Goal: Navigation & Orientation: Understand site structure

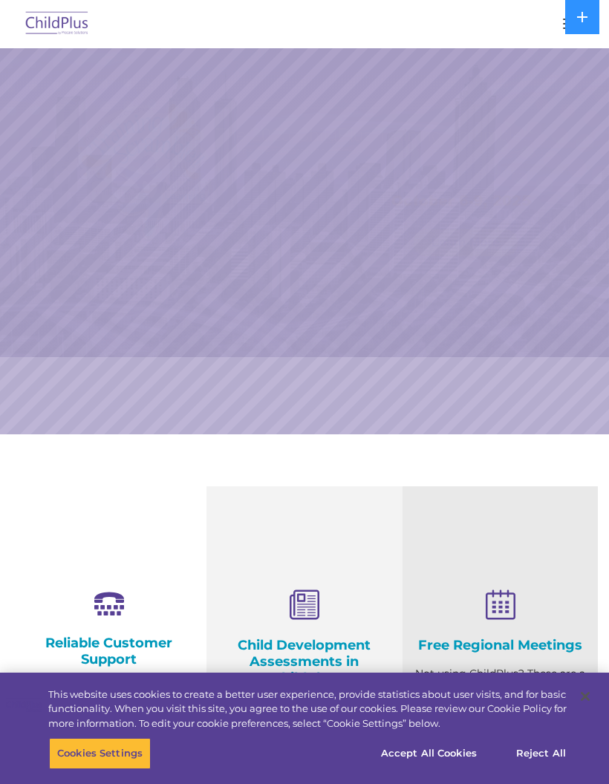
select select "MEDIUM"
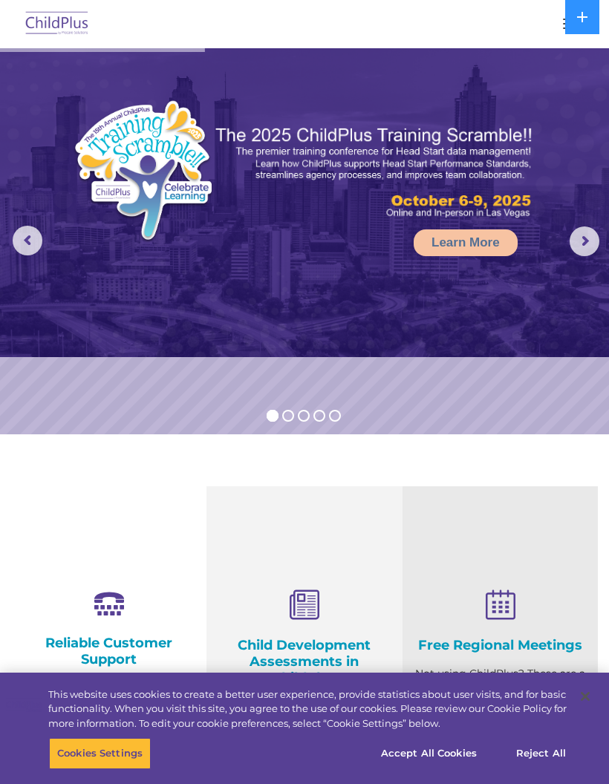
click at [559, 27] on button "button" at bounding box center [570, 24] width 31 height 24
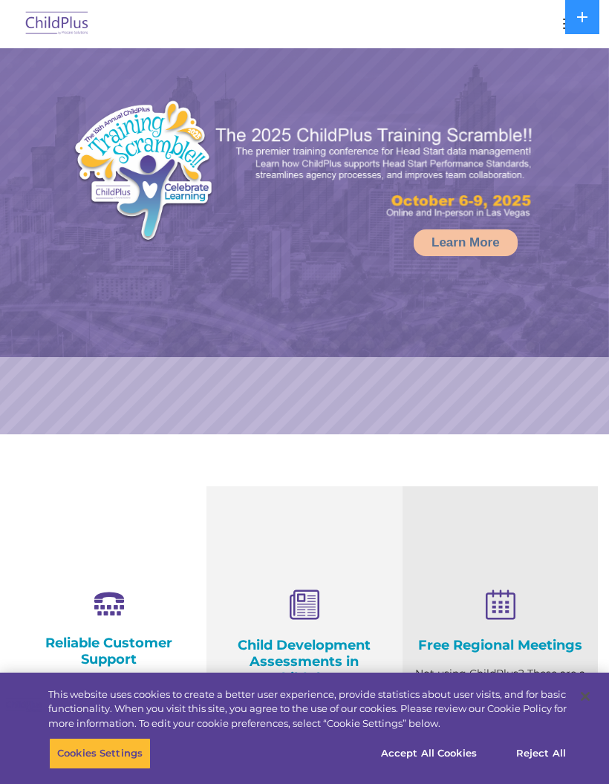
select select "MEDIUM"
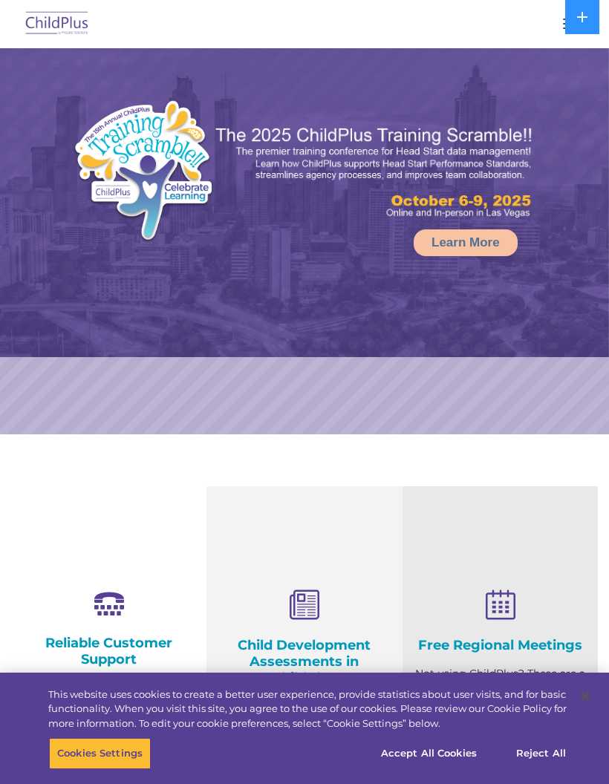
select select "MEDIUM"
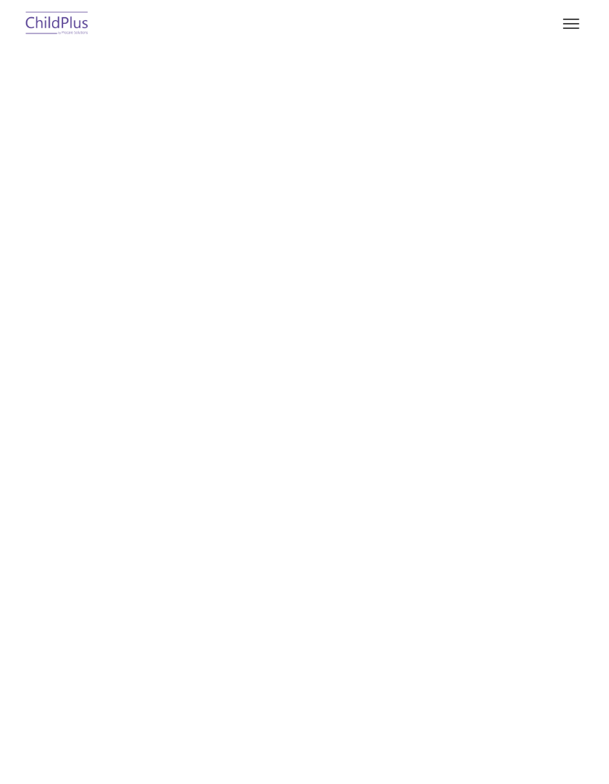
type input ""
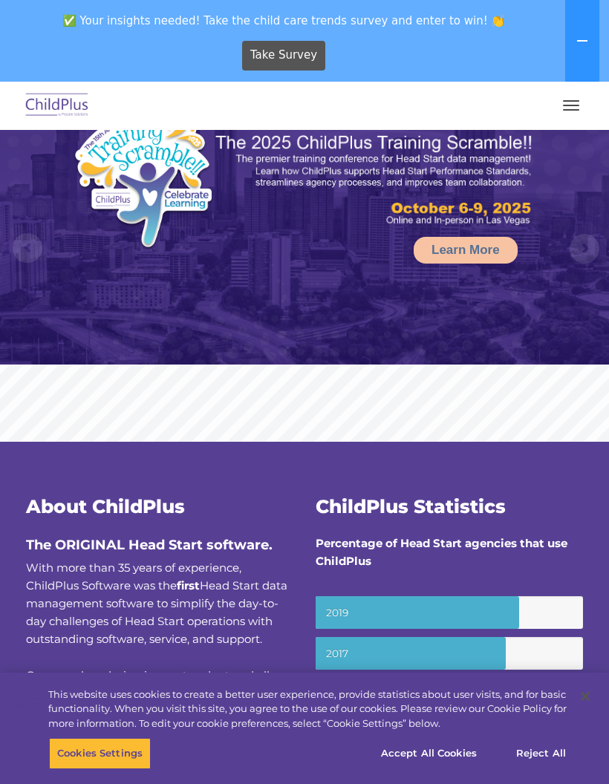
click at [562, 117] on button "button" at bounding box center [570, 106] width 31 height 24
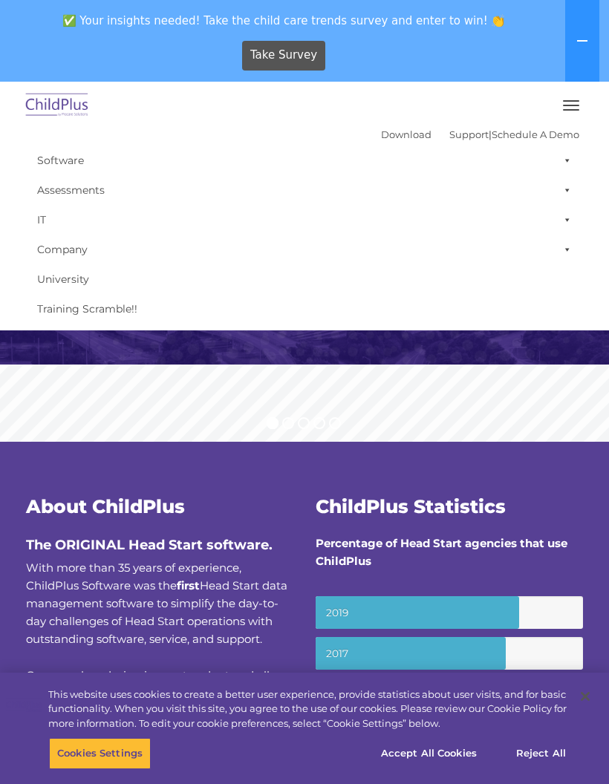
click at [558, 160] on span at bounding box center [564, 161] width 15 height 30
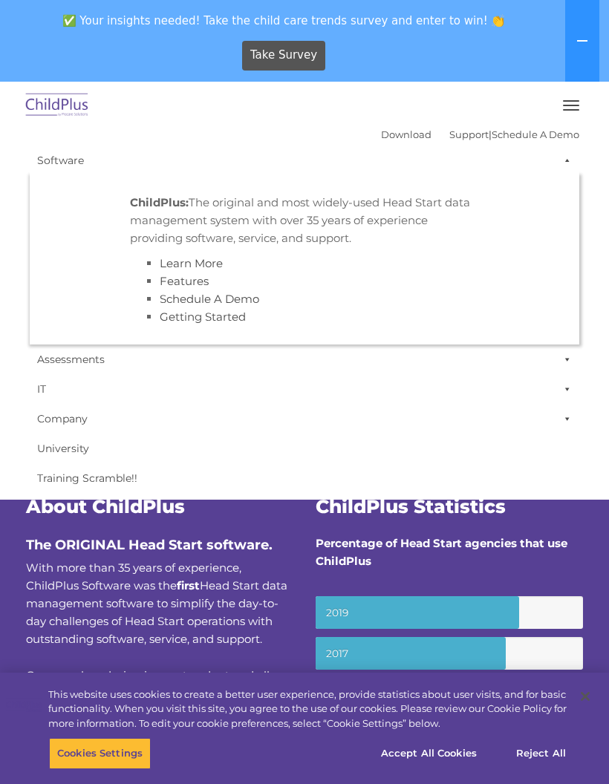
click at [561, 162] on span at bounding box center [564, 161] width 15 height 30
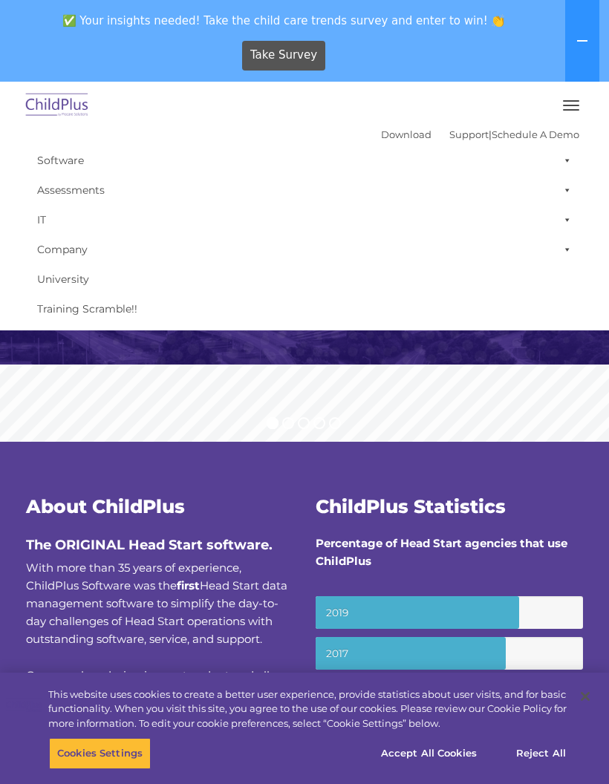
click at [558, 186] on span at bounding box center [564, 190] width 15 height 30
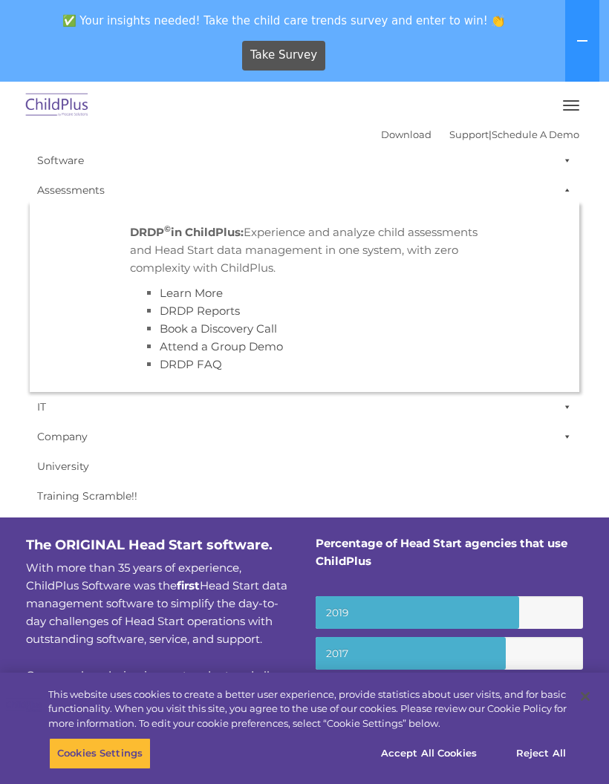
click at [560, 195] on span at bounding box center [564, 190] width 15 height 30
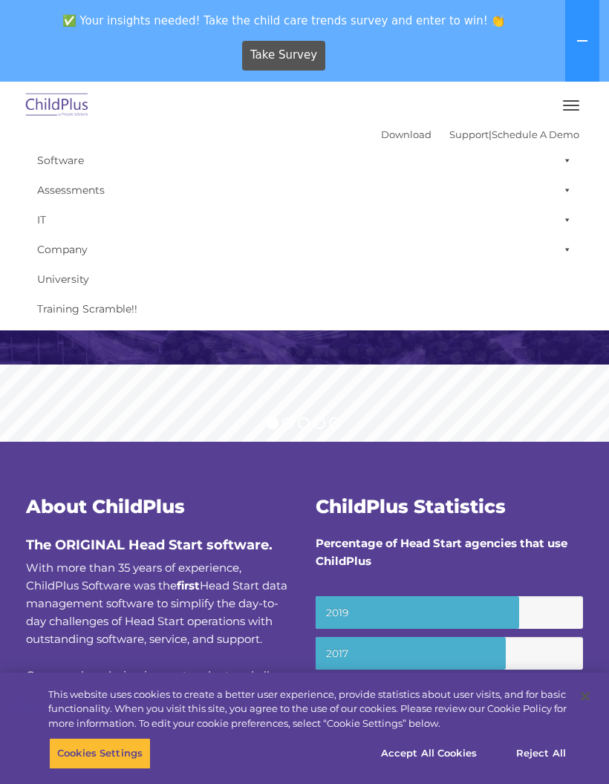
click at [564, 109] on span "button" at bounding box center [571, 109] width 16 height 1
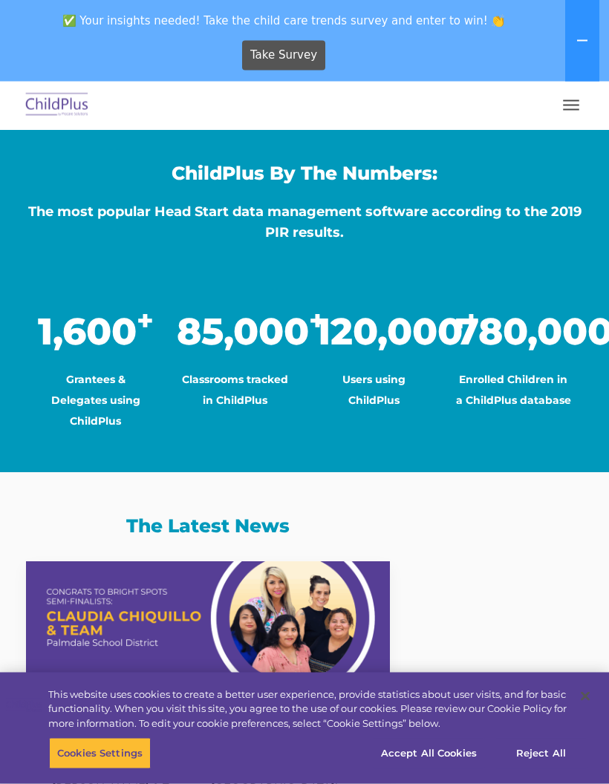
scroll to position [1065, 0]
